Goal: Check status: Check status

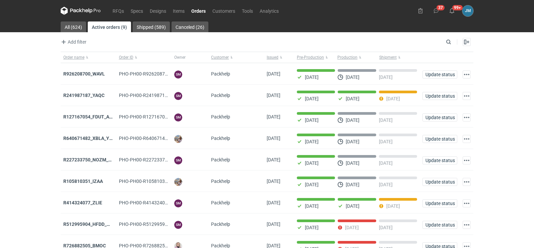
click at [89, 14] on icon at bounding box center [81, 11] width 40 height 8
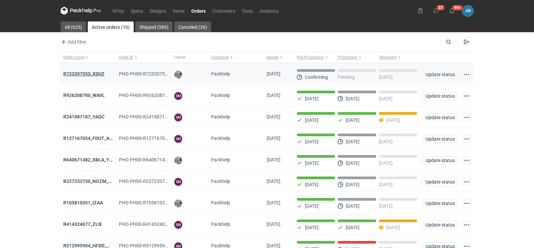
click at [86, 74] on strong "R723207553_XDUZ" at bounding box center [83, 73] width 41 height 5
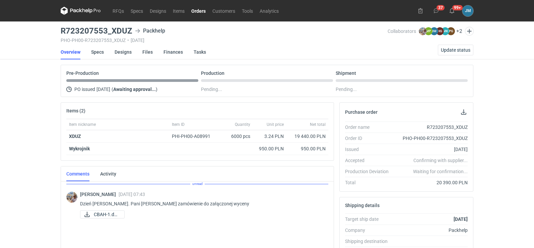
scroll to position [134, 0]
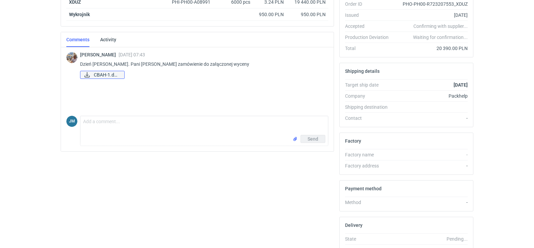
click at [117, 76] on span "CBAH-1.docx" at bounding box center [106, 74] width 25 height 7
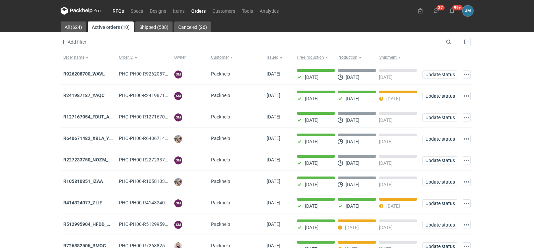
click at [121, 8] on link "RFQs" at bounding box center [118, 11] width 18 height 8
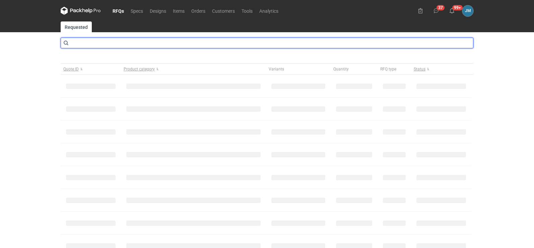
click at [98, 39] on input "text" at bounding box center [267, 43] width 413 height 11
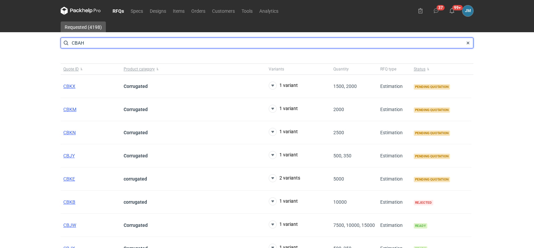
type input "CBAH"
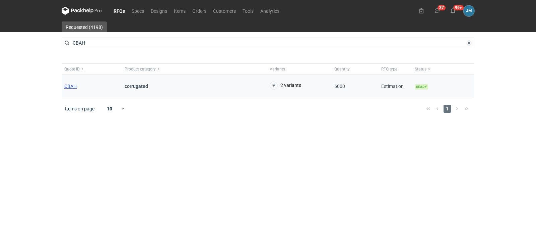
click at [72, 85] on span "CBAH" at bounding box center [70, 85] width 12 height 5
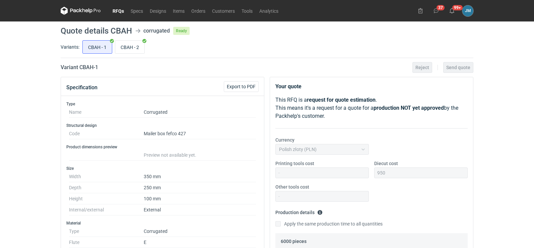
click at [86, 11] on icon at bounding box center [86, 10] width 3 height 3
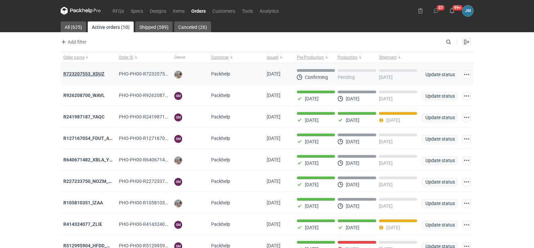
click at [96, 71] on strong "R723207553_XDUZ" at bounding box center [83, 73] width 41 height 5
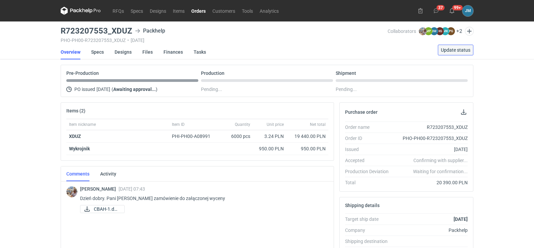
click at [454, 50] on span "Update status" at bounding box center [455, 50] width 29 height 5
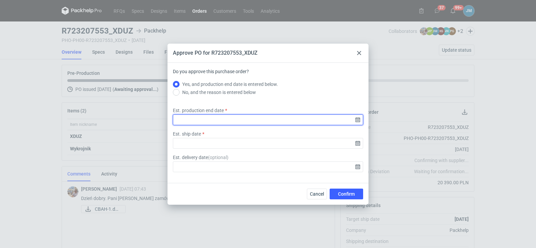
click at [362, 118] on input "Est. production end date" at bounding box center [268, 119] width 190 height 11
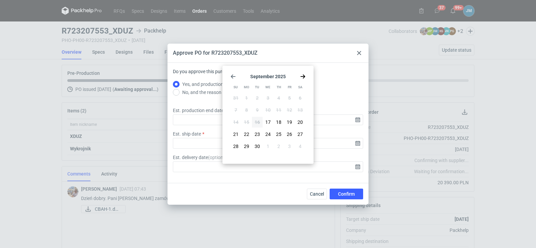
click at [305, 75] on icon "Go forward 1 month" at bounding box center [302, 76] width 5 height 5
click at [244, 120] on button "13" at bounding box center [246, 122] width 11 height 11
type input "2025-10-13"
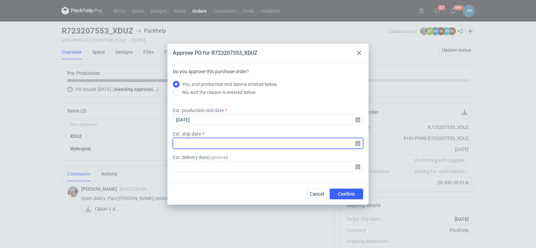
click at [356, 144] on input "Est. ship date" at bounding box center [268, 143] width 190 height 11
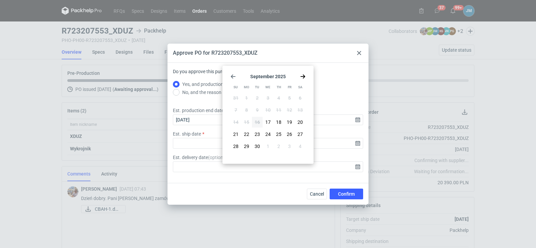
click at [303, 77] on use "Go forward 1 month" at bounding box center [303, 76] width 5 height 4
click at [256, 119] on span "14" at bounding box center [257, 122] width 5 height 7
type input "2025-10-14"
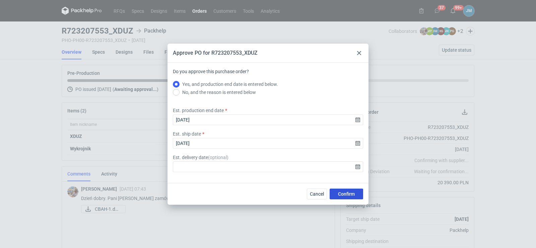
click at [344, 192] on span "Confirm" at bounding box center [346, 193] width 17 height 5
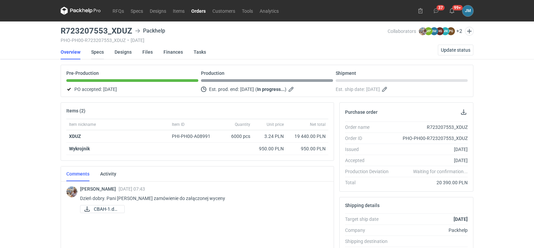
click at [95, 50] on link "Specs" at bounding box center [97, 52] width 13 height 15
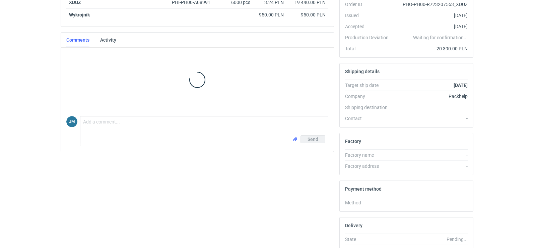
scroll to position [134, 0]
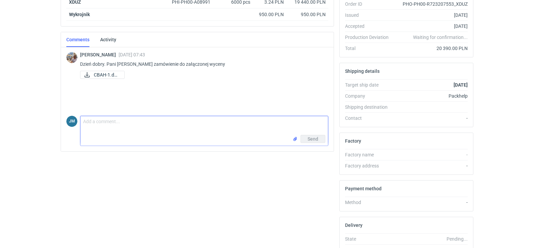
click at [109, 134] on textarea "Comment message" at bounding box center [204, 125] width 248 height 19
type textarea "Dziń dobry Panie Michale"
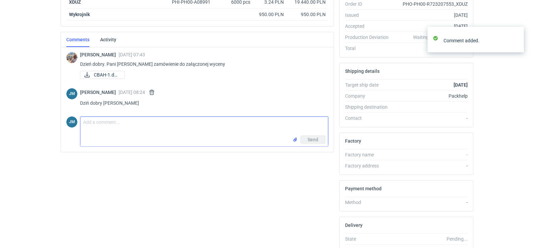
scroll to position [0, 0]
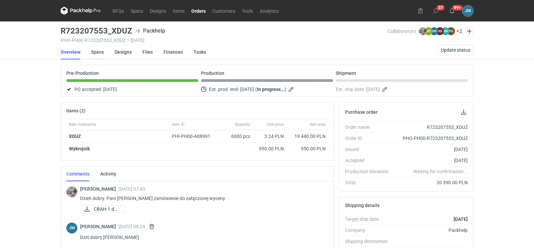
click at [102, 49] on link "Specs" at bounding box center [97, 52] width 13 height 15
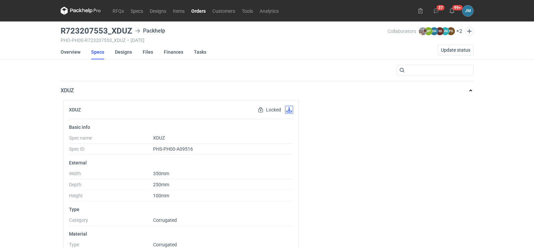
click at [290, 113] on button "button" at bounding box center [289, 110] width 8 height 8
click at [122, 52] on link "Designs" at bounding box center [123, 52] width 17 height 15
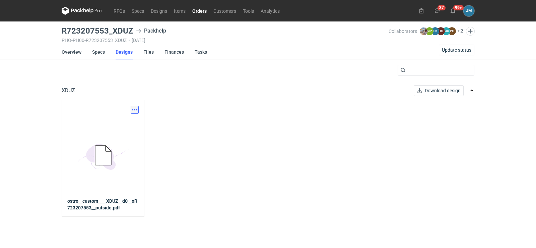
click at [133, 111] on button "button" at bounding box center [135, 110] width 8 height 8
click at [126, 123] on link "Download design part" at bounding box center [105, 124] width 62 height 11
click at [150, 53] on link "Files" at bounding box center [148, 52] width 10 height 15
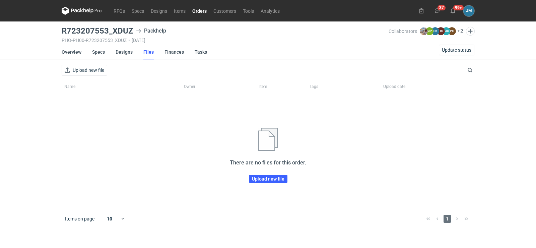
click at [177, 52] on link "Finances" at bounding box center [174, 52] width 19 height 15
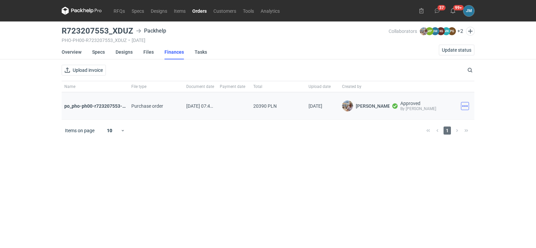
click at [466, 103] on button "button" at bounding box center [465, 106] width 8 height 8
click at [418, 119] on button "Download" at bounding box center [436, 120] width 62 height 11
click at [80, 10] on icon at bounding box center [82, 11] width 40 height 8
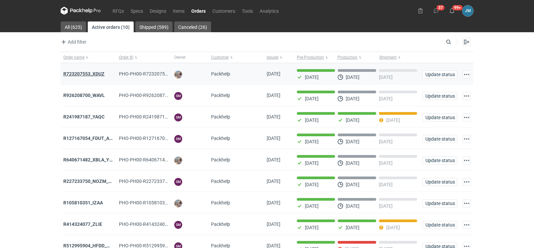
click at [83, 72] on strong "R723207553_XDUZ" at bounding box center [83, 73] width 41 height 5
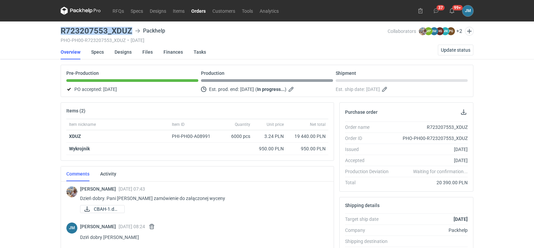
drag, startPoint x: 134, startPoint y: 32, endPoint x: 61, endPoint y: 30, distance: 72.4
click at [61, 30] on div "R723207553_XDUZ Packhelp" at bounding box center [224, 31] width 327 height 8
copy h3 "R723207553_XDUZ"
click at [81, 11] on icon at bounding box center [80, 10] width 3 height 4
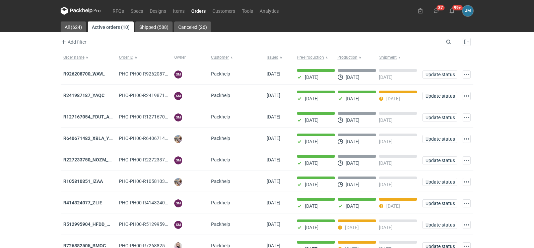
click at [82, 14] on icon at bounding box center [81, 11] width 40 height 8
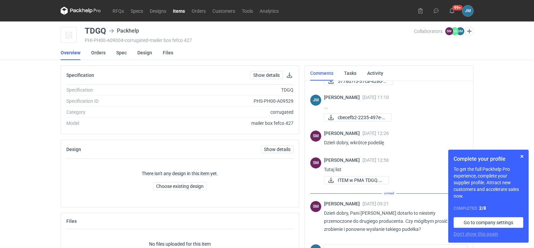
scroll to position [288, 0]
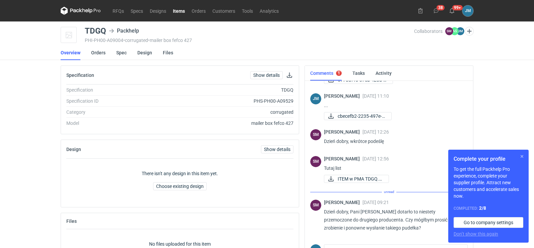
click at [521, 155] on button "button" at bounding box center [522, 156] width 8 height 8
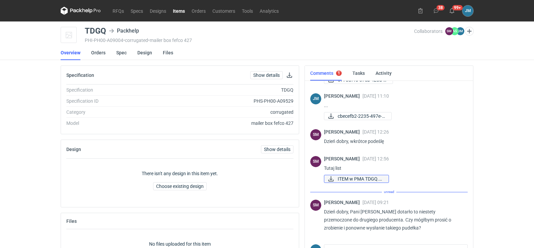
click at [356, 180] on span "ITEM w PMA TDGQ.pdf" at bounding box center [361, 178] width 46 height 7
click at [494, 109] on div "RFQs Specs Designs Items Orders Customers Tools Analytics 38 99+ JM Joanna Myśl…" at bounding box center [267, 124] width 534 height 248
drag, startPoint x: 108, startPoint y: 31, endPoint x: 86, endPoint y: 27, distance: 22.0
click at [86, 27] on div "TDGQ Packhelp" at bounding box center [114, 31] width 58 height 8
copy div "TDGQ"
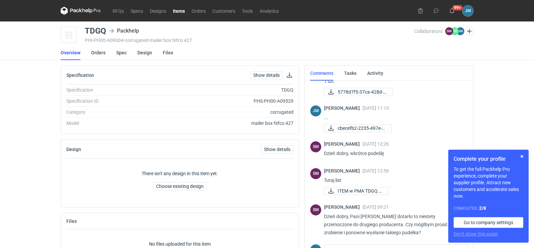
scroll to position [281, 0]
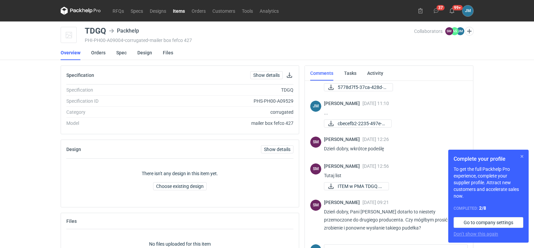
click at [521, 154] on button "button" at bounding box center [522, 156] width 8 height 8
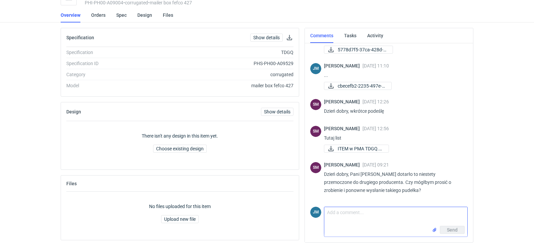
click at [370, 216] on textarea "Comment message" at bounding box center [395, 216] width 143 height 19
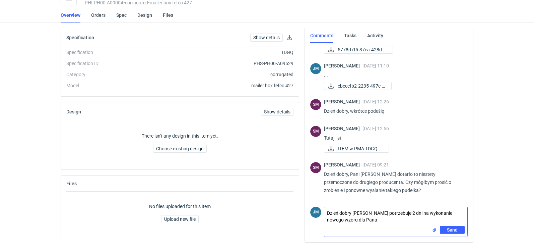
click at [352, 214] on textarea "Dzień dobry [PERSON_NAME] potrzebuje 2 dni na wykonanie nowego wzoru dla Pana" at bounding box center [395, 216] width 143 height 19
type textarea "Dzień dobry, [PERSON_NAME] potrzebuje 2 dni na wykonanie nowego wzoru dla Pana"
click at [447, 228] on button "Send" at bounding box center [452, 230] width 25 height 8
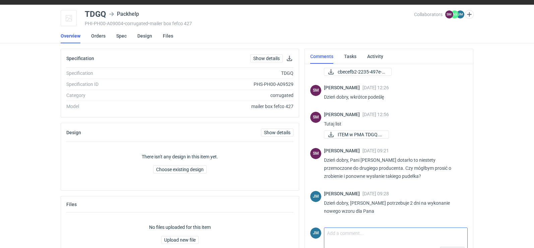
scroll to position [0, 0]
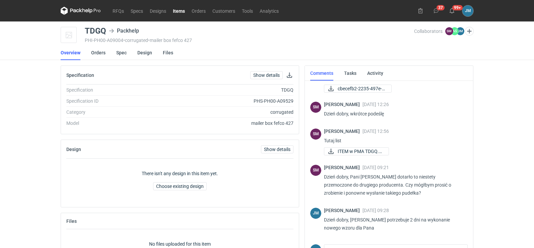
click at [75, 10] on icon at bounding box center [74, 11] width 9 height 4
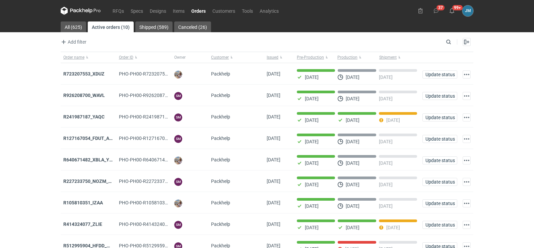
click at [87, 10] on icon at bounding box center [86, 10] width 3 height 3
click at [90, 9] on icon at bounding box center [90, 10] width 4 height 5
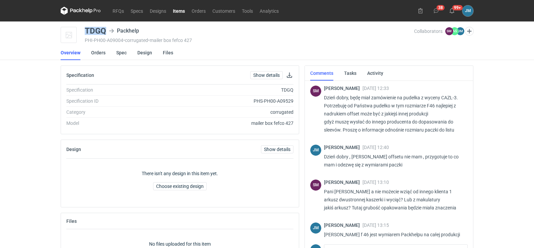
scroll to position [323, 0]
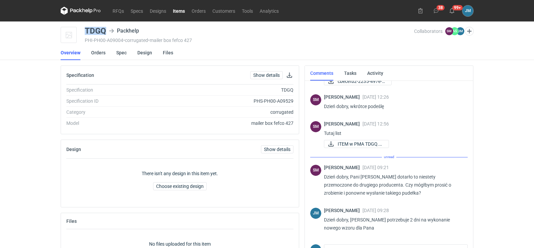
click at [78, 12] on icon at bounding box center [74, 11] width 9 height 4
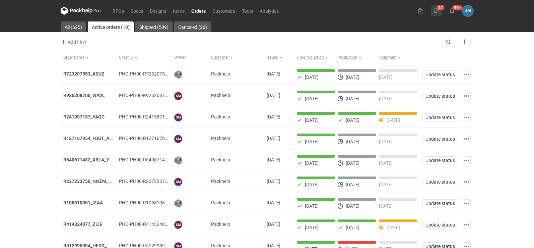
click at [436, 14] on button "37" at bounding box center [436, 10] width 11 height 11
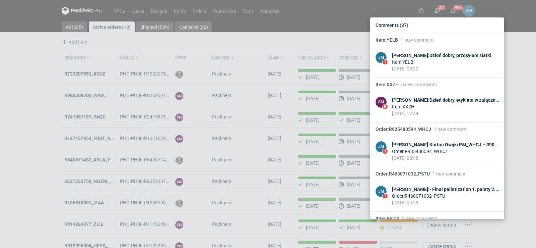
click at [436, 13] on div "Comments (37) Item : YELB 1 new comment JM 1 Joanna Myślak : Dzień dobry, przes…" at bounding box center [268, 124] width 536 height 248
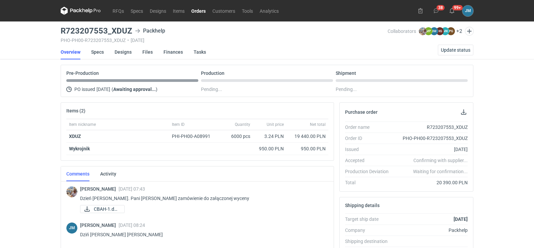
click at [73, 8] on icon at bounding box center [81, 11] width 40 height 8
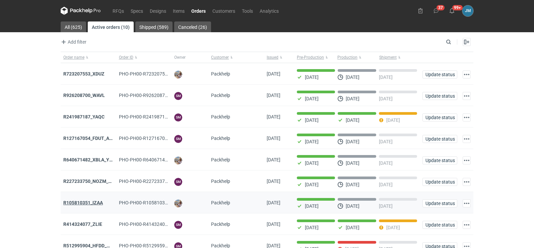
click at [84, 201] on strong "R105810351_IZAA" at bounding box center [83, 202] width 40 height 5
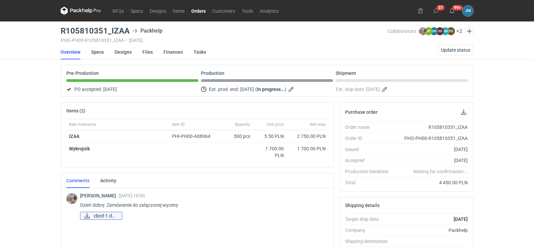
click at [99, 214] on span "cbcd-1.docx" at bounding box center [105, 215] width 23 height 7
click at [99, 52] on link "Specs" at bounding box center [97, 52] width 13 height 15
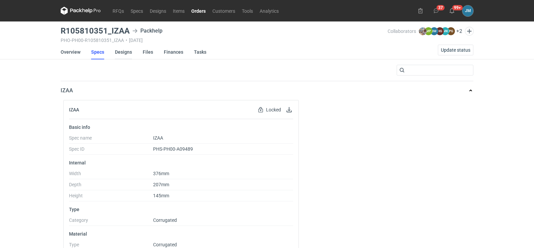
click at [120, 53] on link "Designs" at bounding box center [123, 52] width 17 height 15
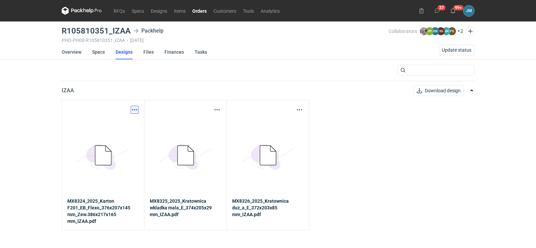
click at [135, 109] on button "button" at bounding box center [135, 110] width 8 height 8
click at [99, 125] on link "Download design part" at bounding box center [105, 124] width 62 height 11
click at [212, 112] on div "Download design part" at bounding box center [185, 110] width 71 height 8
click at [184, 145] on icon at bounding box center [184, 155] width 37 height 31
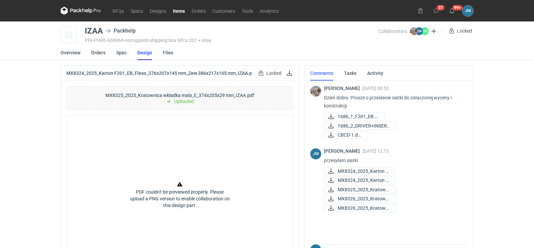
click at [147, 53] on link "Design" at bounding box center [144, 52] width 15 height 15
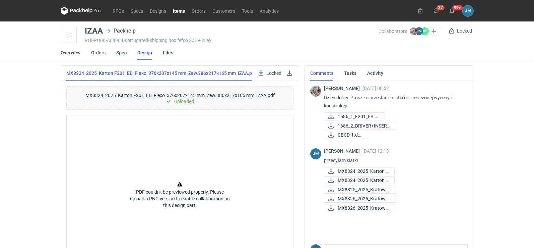
click at [284, 75] on div "Locked" at bounding box center [275, 73] width 37 height 8
click at [288, 75] on link at bounding box center [289, 73] width 8 height 8
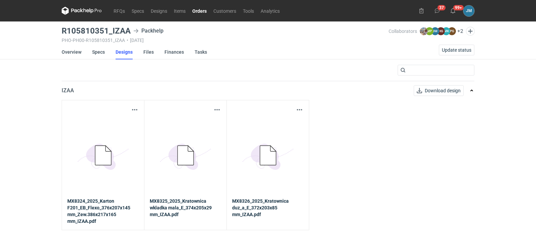
click at [195, 171] on icon "5BD5AC33-3523-40E7-9262-1BFF0AD53D48@1x" at bounding box center [186, 156] width 54 height 54
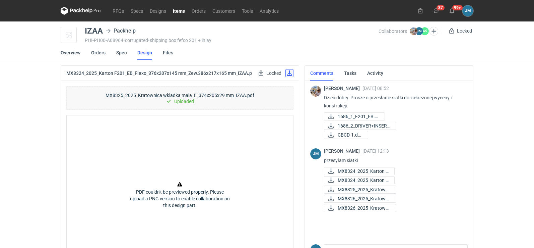
click at [287, 77] on link at bounding box center [289, 73] width 8 height 8
click at [469, 92] on div "[PERSON_NAME] [DATE] 08:52 Dzień [PERSON_NAME]. Prosze o przesłanie siatki do z…" at bounding box center [389, 180] width 168 height 199
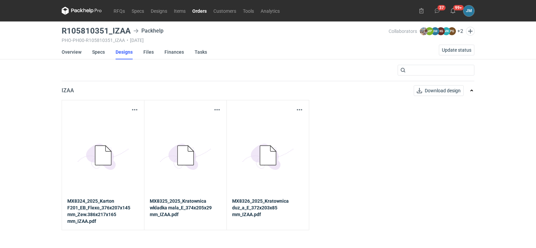
click at [280, 155] on icon "5BD5AC33-3523-40E7-9262-1BFF0AD53D48@1x" at bounding box center [268, 156] width 54 height 54
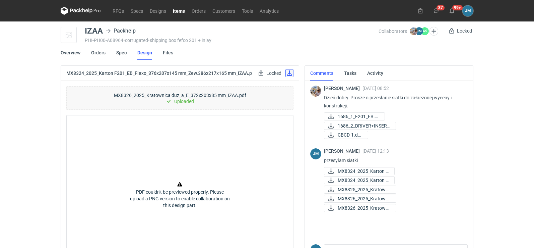
click at [289, 72] on link at bounding box center [289, 73] width 8 height 8
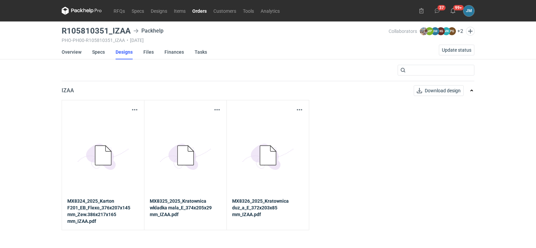
click at [197, 147] on icon "5BD5AC33-3523-40E7-9262-1BFF0AD53D48@1x" at bounding box center [186, 156] width 54 height 54
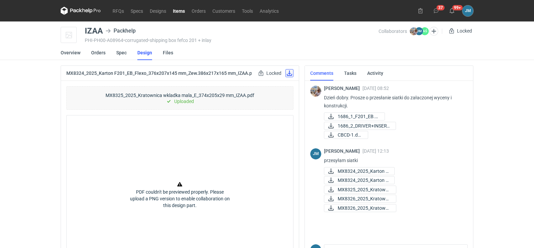
click at [289, 77] on link at bounding box center [289, 73] width 8 height 8
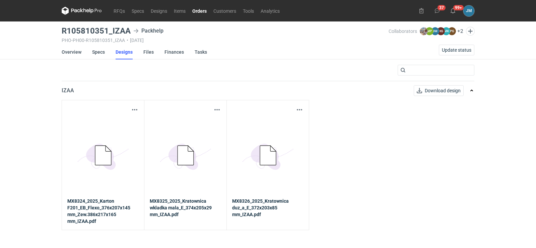
click at [84, 11] on icon at bounding box center [82, 11] width 40 height 8
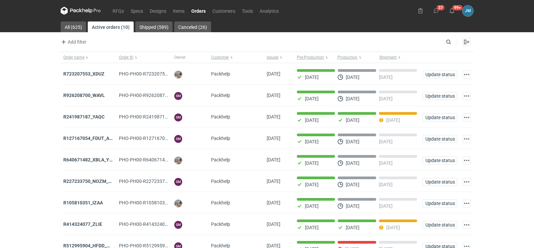
click at [80, 9] on icon at bounding box center [80, 10] width 3 height 4
